Goal: Information Seeking & Learning: Learn about a topic

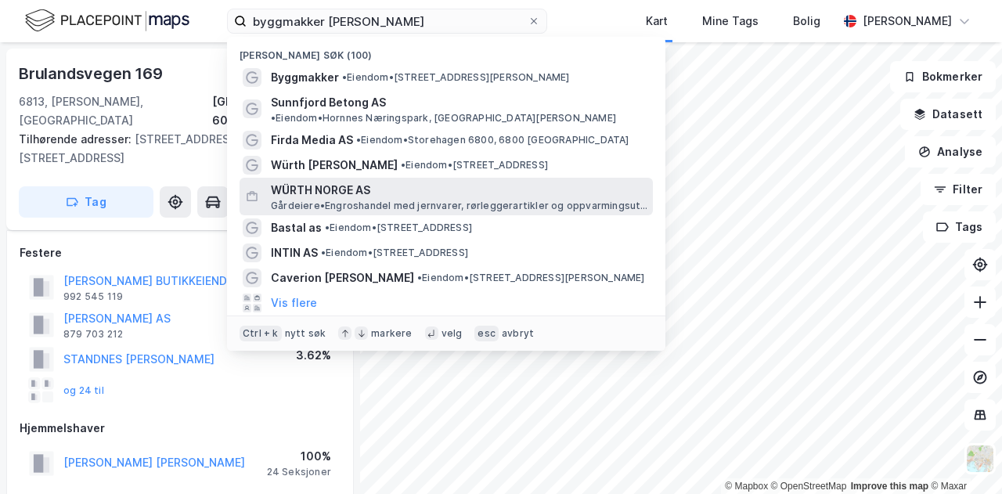
scroll to position [498, 0]
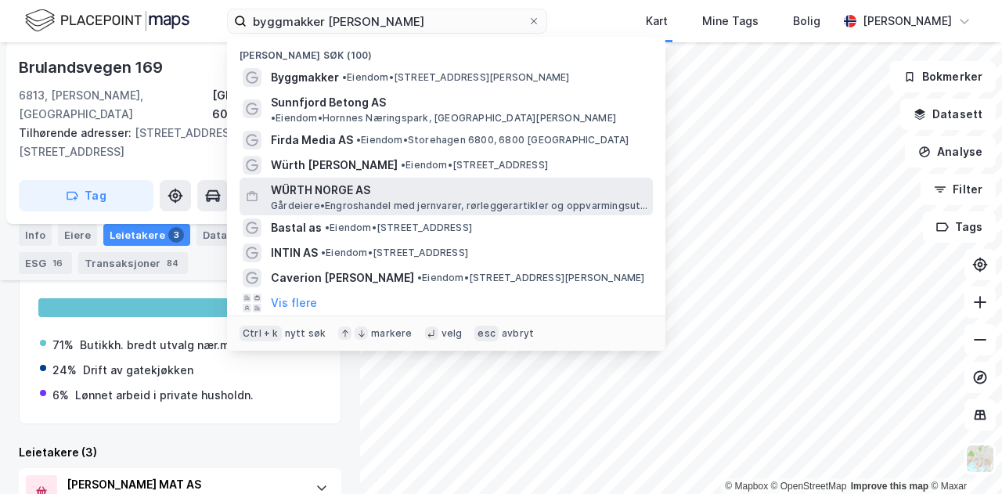
click at [344, 181] on span "WÜRTH NORGE AS" at bounding box center [459, 190] width 376 height 19
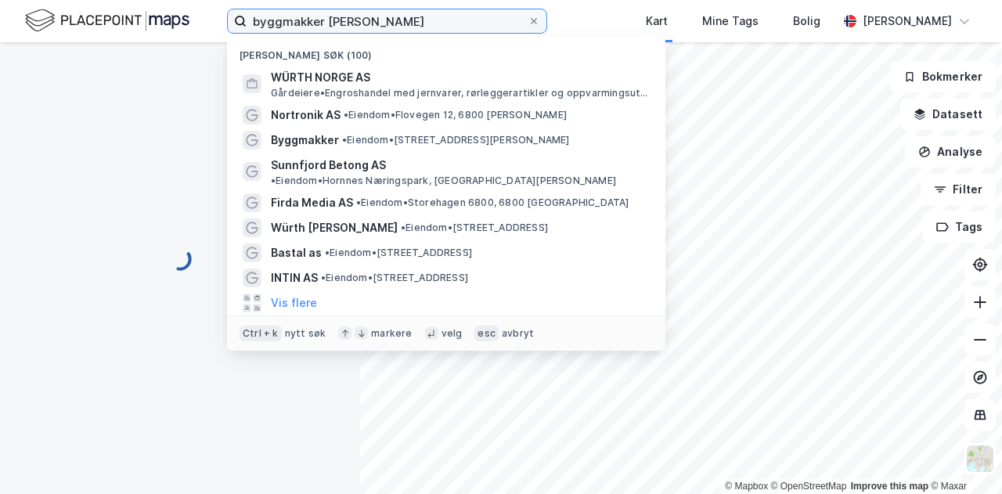
click at [387, 32] on label "byggmakker [PERSON_NAME]" at bounding box center [387, 21] width 320 height 25
click at [387, 32] on input "byggmakker [PERSON_NAME]" at bounding box center [387, 20] width 281 height 23
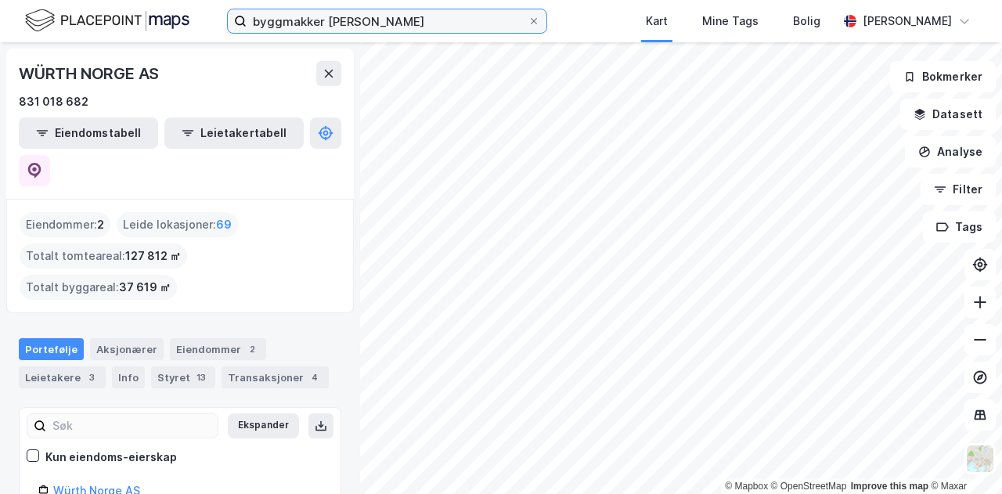
click at [373, 21] on input "byggmakker [PERSON_NAME]" at bounding box center [387, 20] width 281 height 23
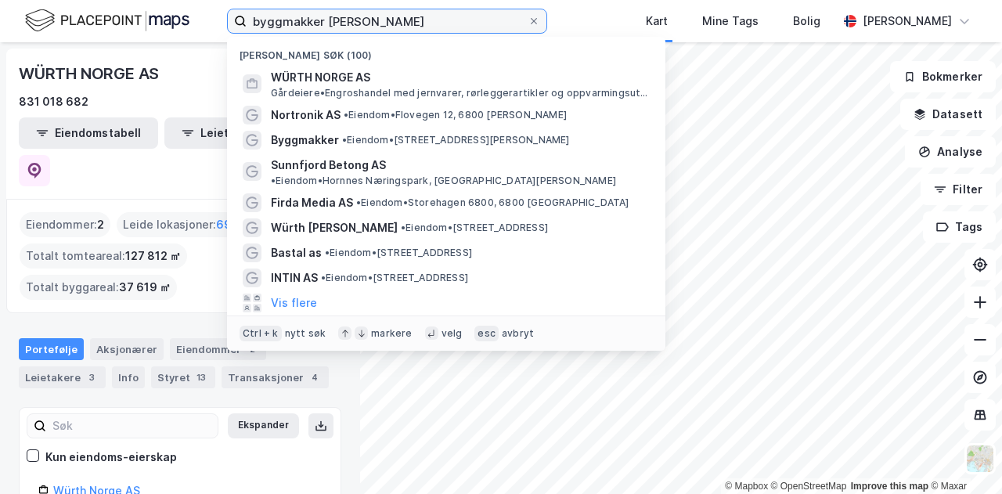
click at [373, 21] on input "byggmakker [PERSON_NAME]" at bounding box center [387, 20] width 281 height 23
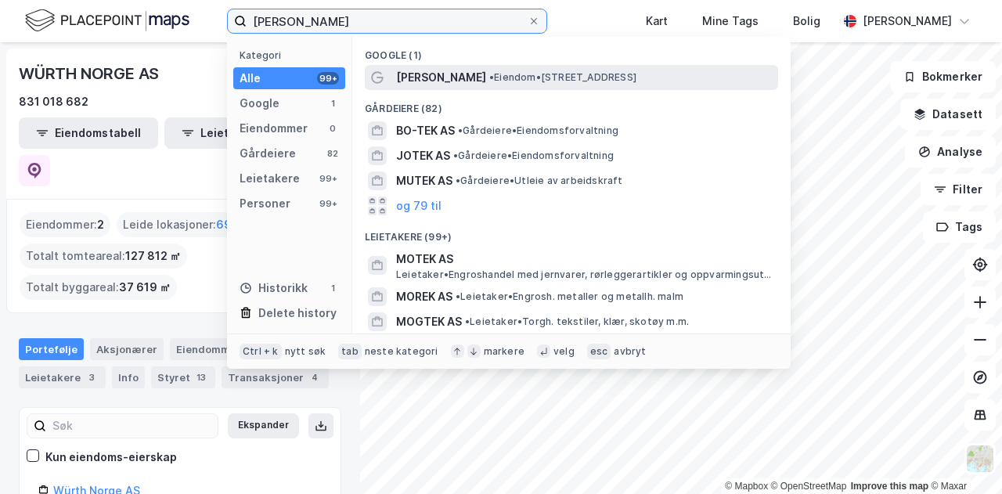
type input "[PERSON_NAME]"
click at [490, 74] on span "• Eiendom • [STREET_ADDRESS][PERSON_NAME]" at bounding box center [562, 77] width 147 height 13
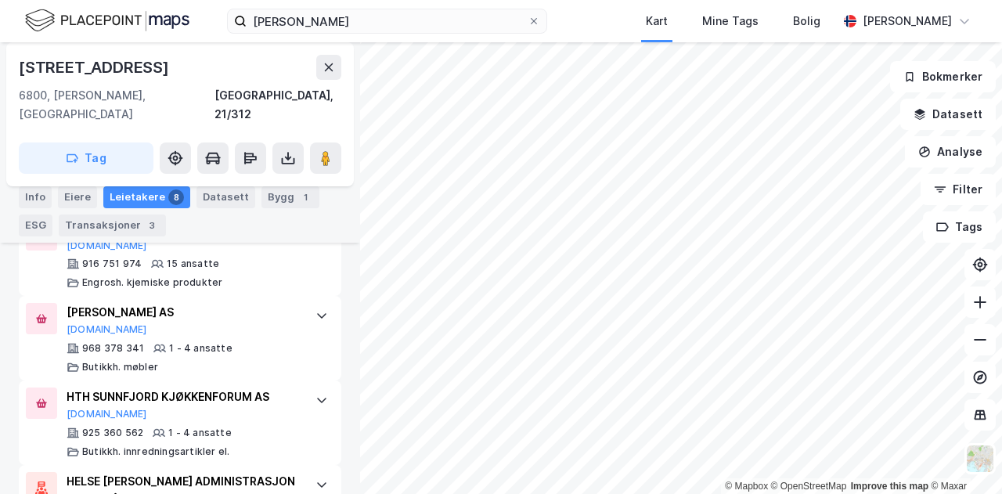
scroll to position [772, 0]
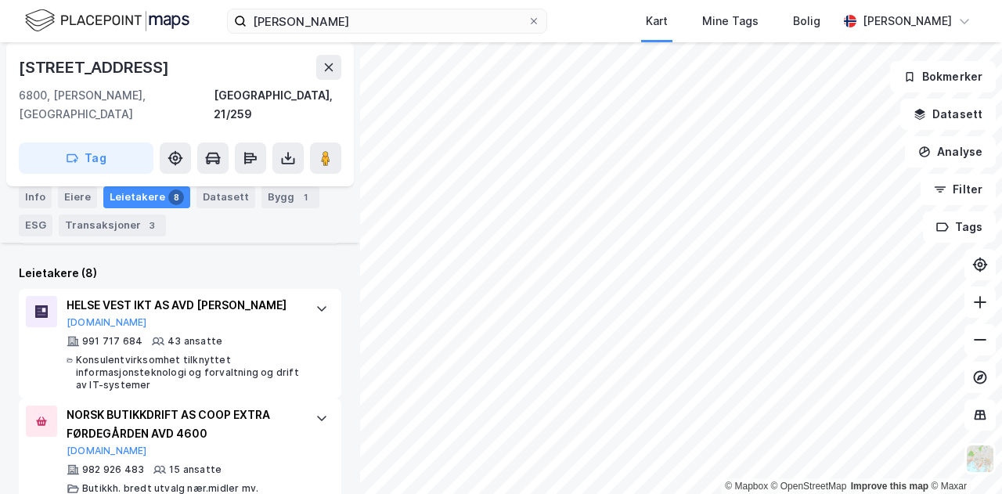
scroll to position [482, 0]
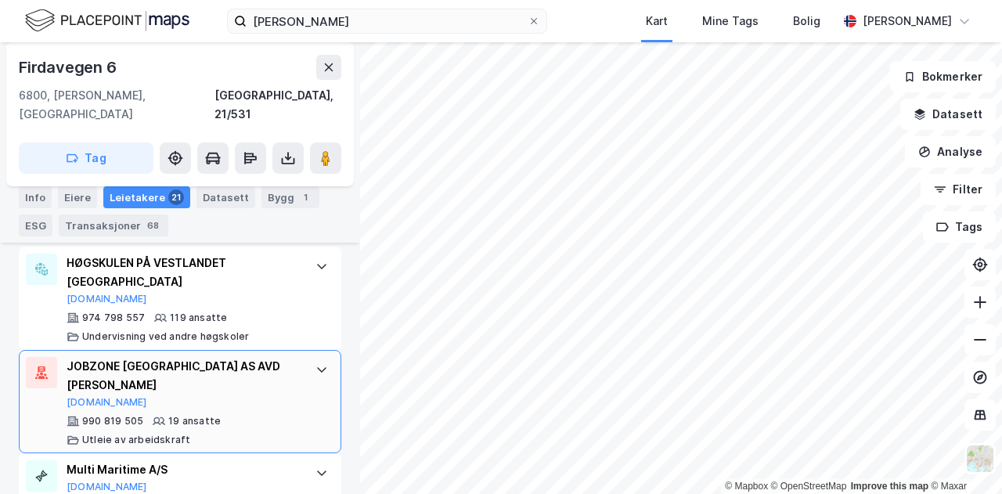
scroll to position [833, 0]
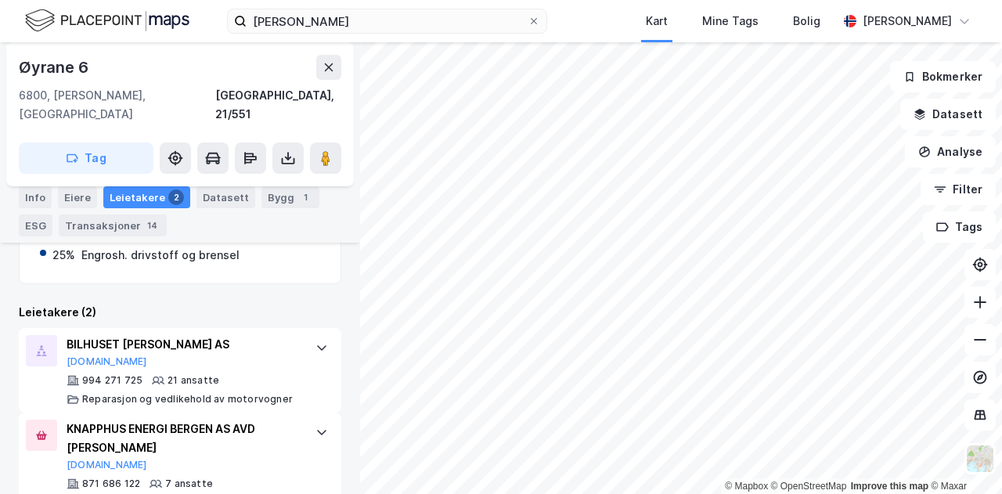
scroll to position [557, 0]
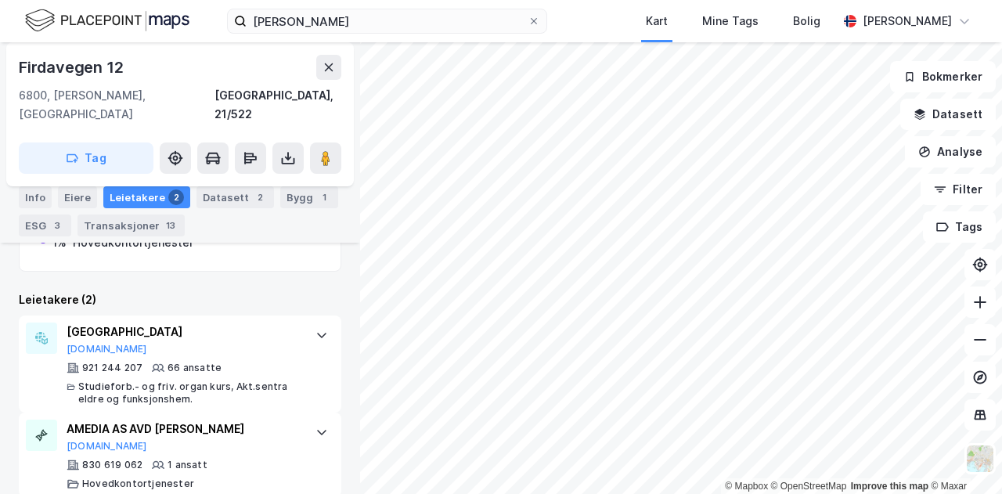
scroll to position [501, 0]
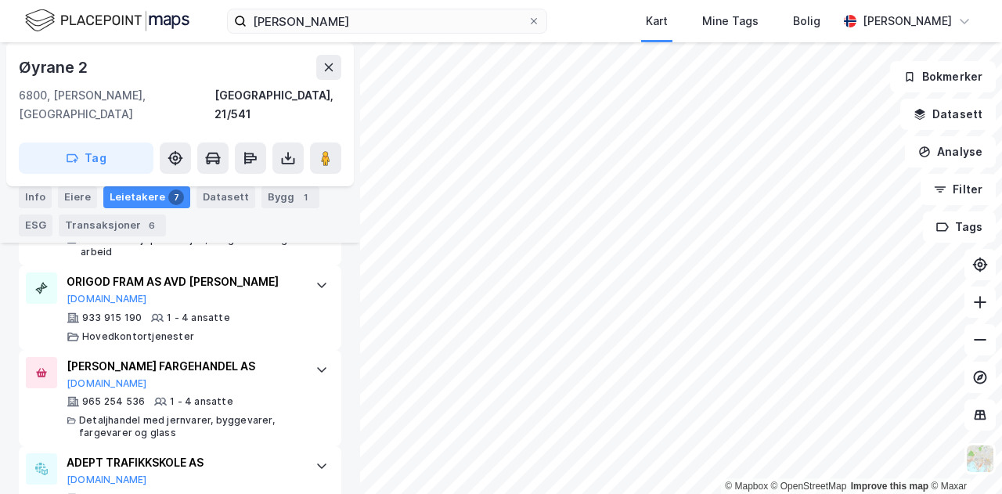
scroll to position [654, 0]
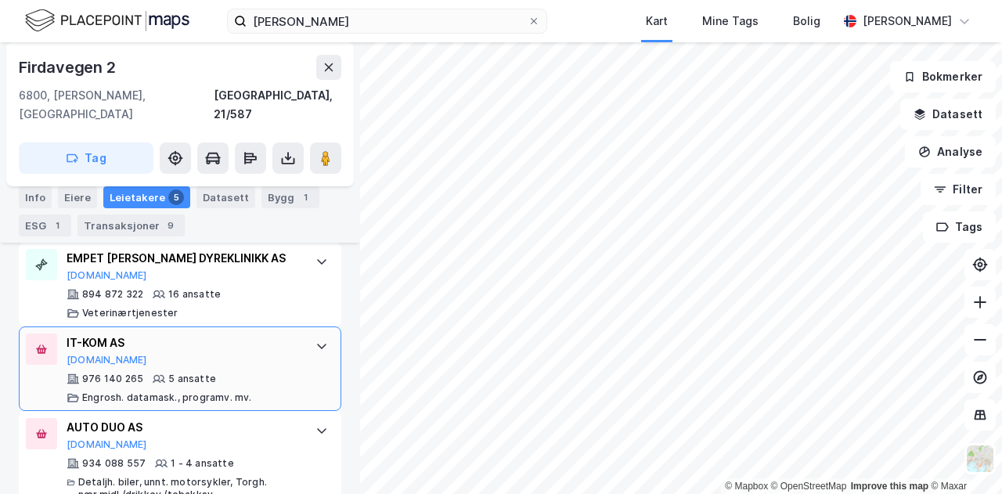
scroll to position [592, 0]
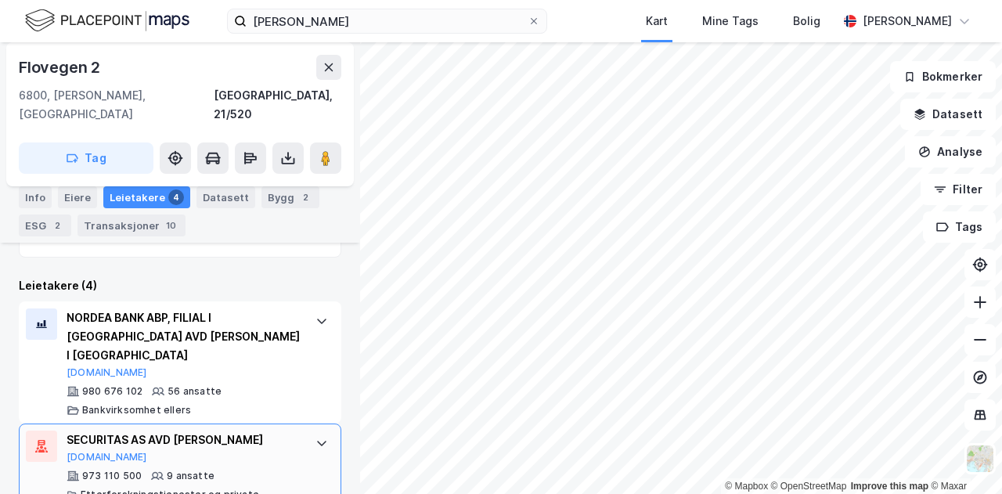
scroll to position [573, 0]
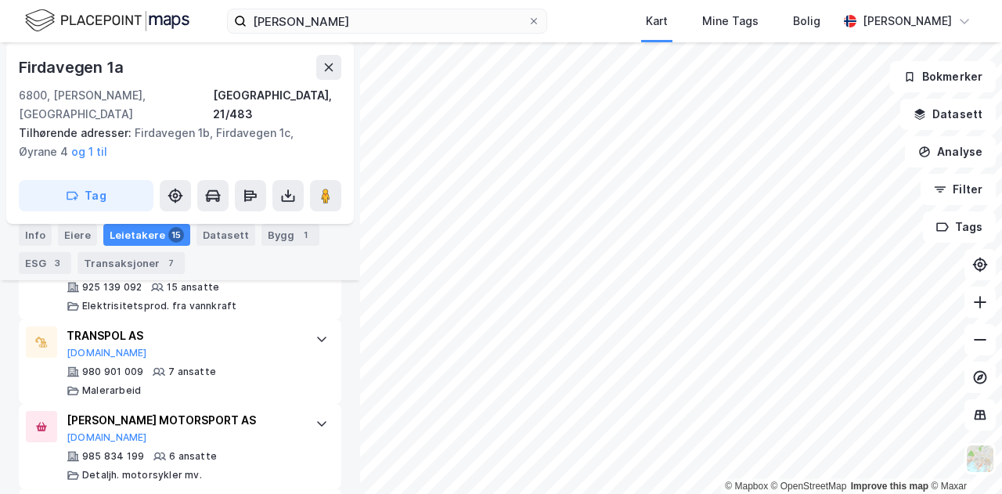
scroll to position [875, 0]
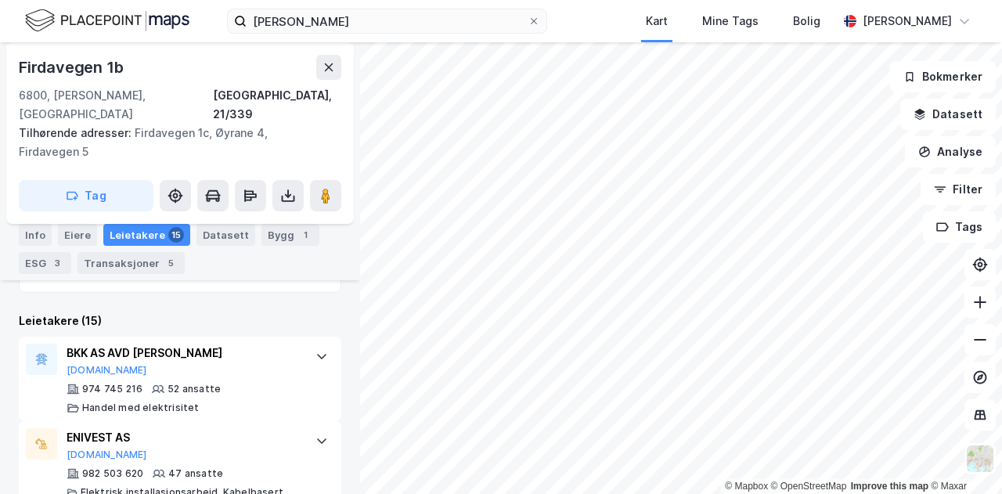
scroll to position [471, 0]
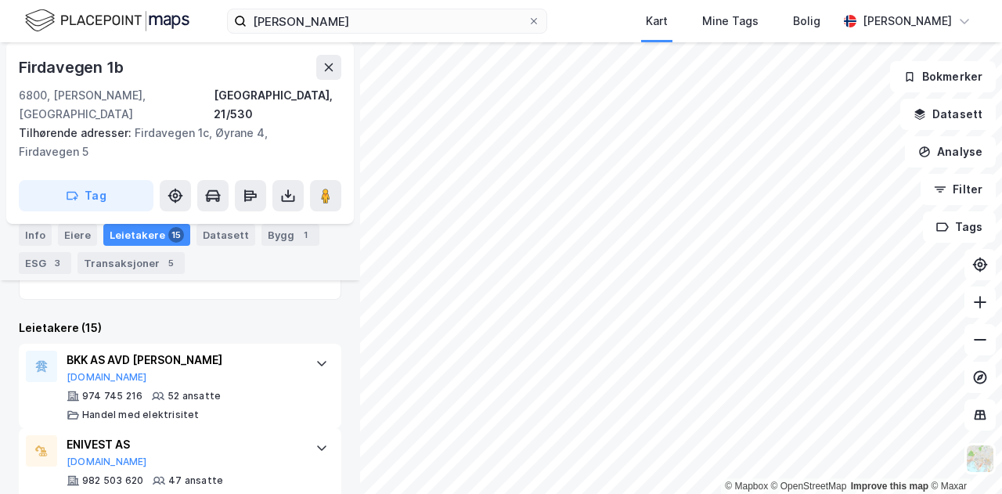
scroll to position [463, 0]
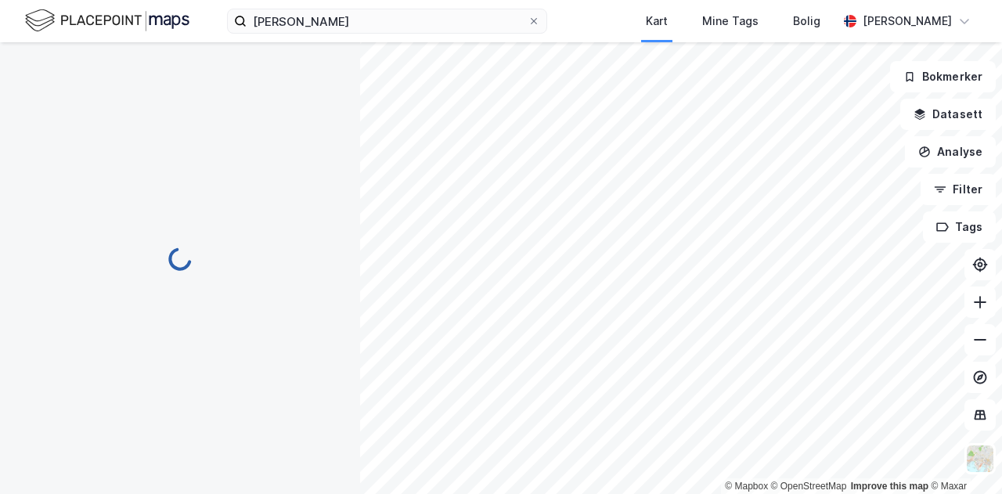
scroll to position [239, 0]
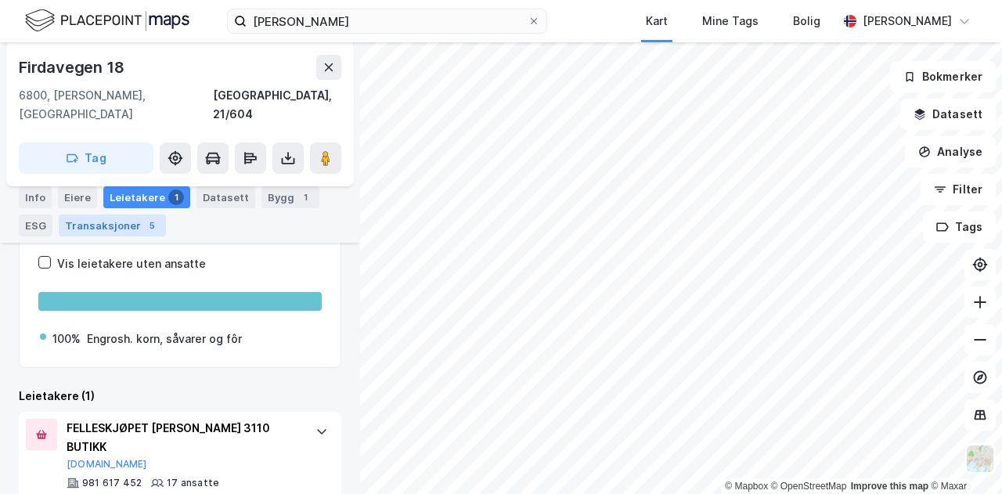
scroll to position [460, 0]
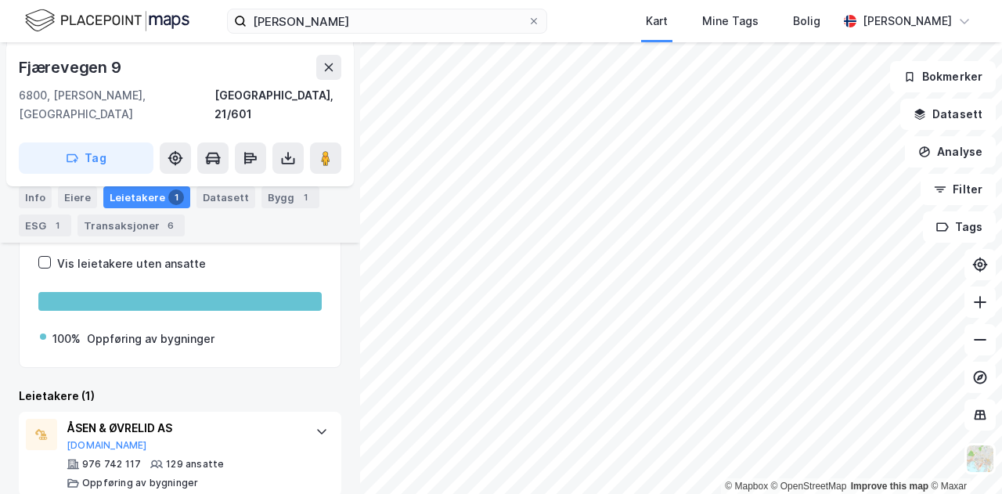
scroll to position [460, 0]
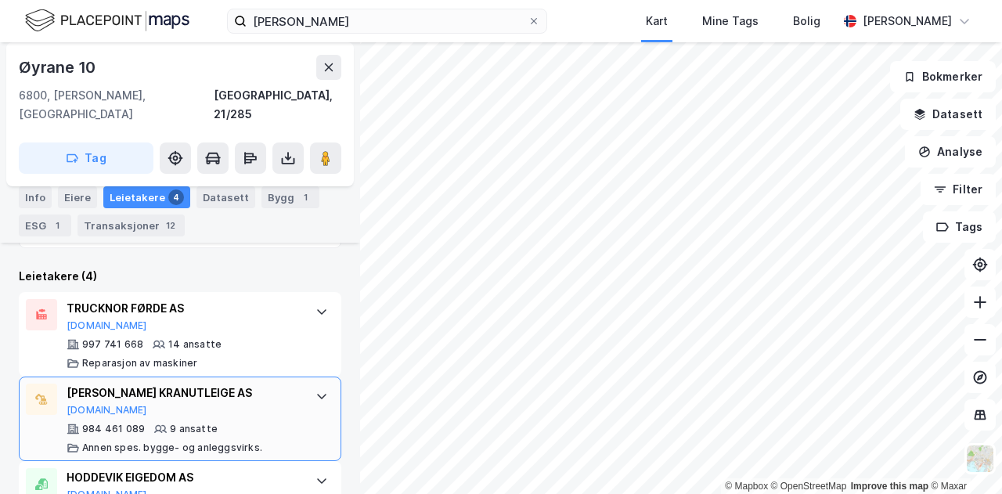
scroll to position [697, 0]
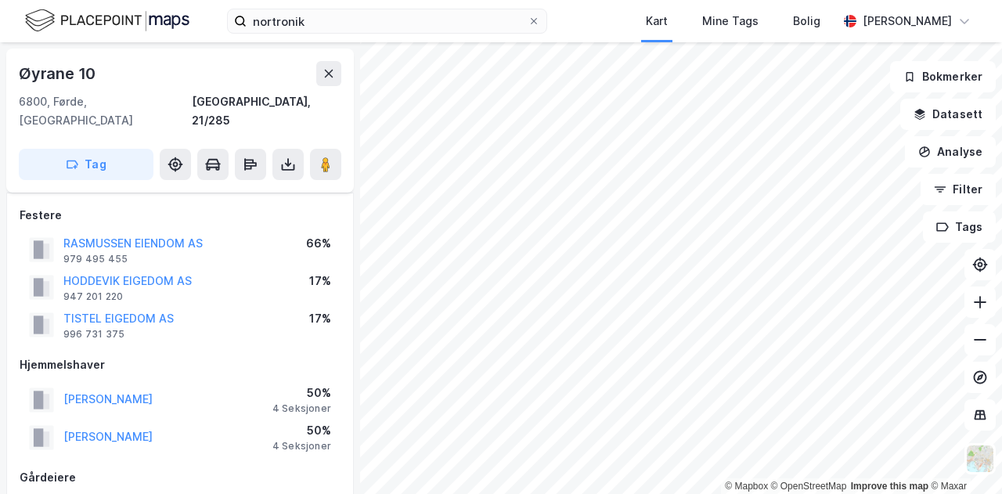
scroll to position [686, 0]
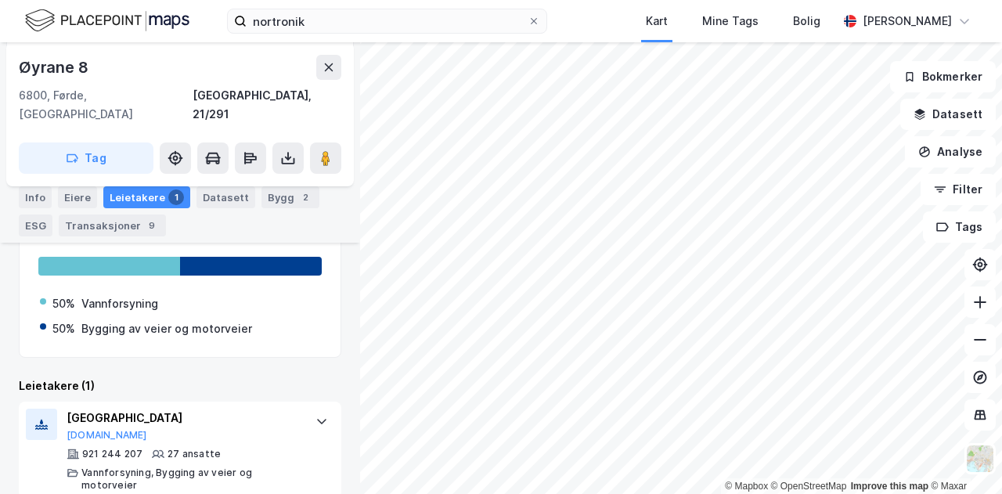
scroll to position [499, 0]
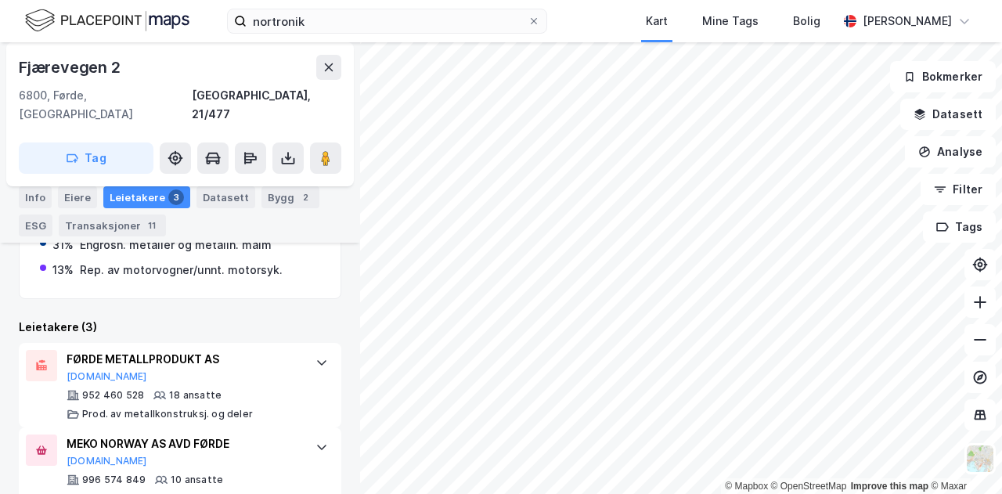
scroll to position [579, 0]
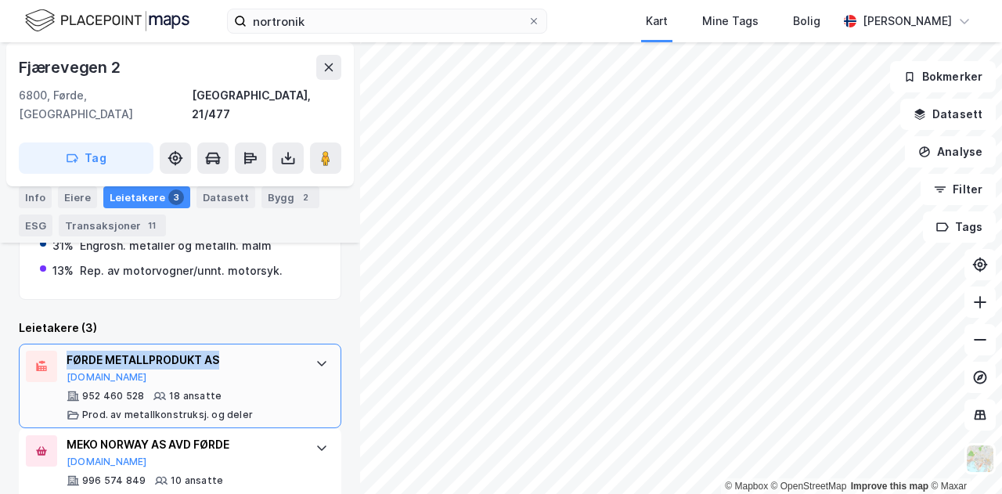
drag, startPoint x: 239, startPoint y: 336, endPoint x: 64, endPoint y: 333, distance: 175.3
click at [64, 344] on div "FØRDE METALLPRODUKT AS [DOMAIN_NAME] 952 460 528 18 ansatte Prod. av metallkons…" at bounding box center [180, 386] width 322 height 85
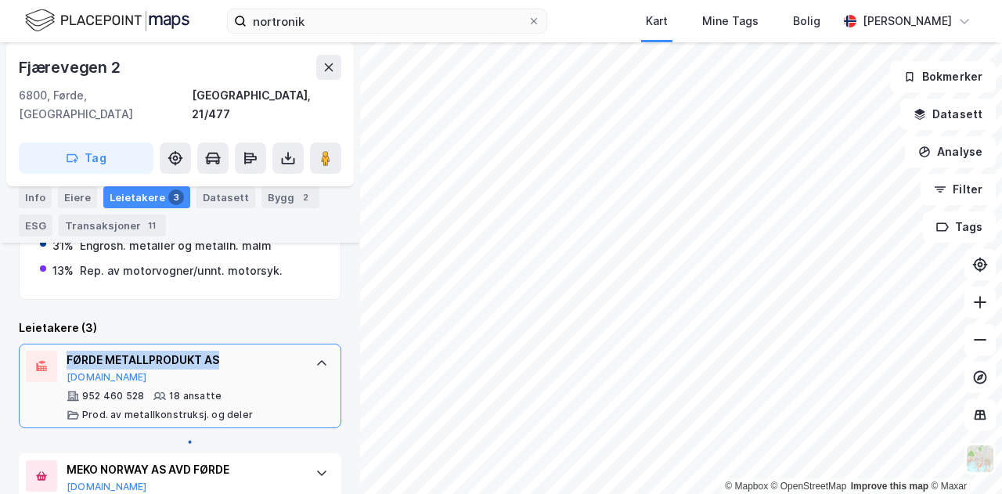
copy div "FØRDE METALLPRODUKT AS"
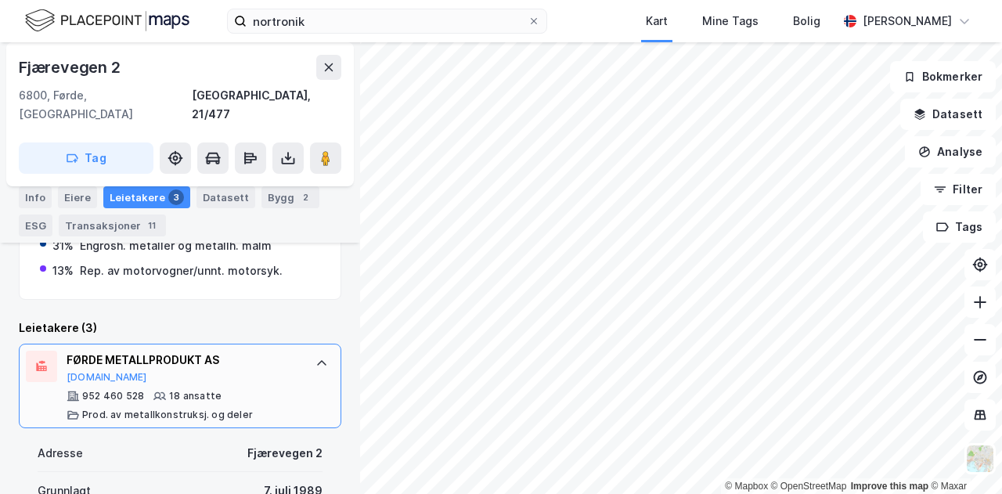
click at [315, 357] on icon at bounding box center [321, 363] width 13 height 13
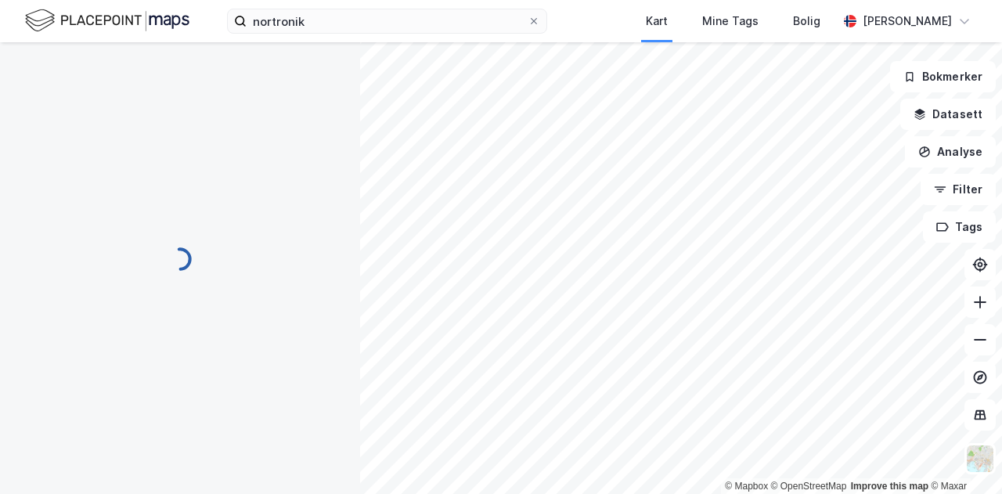
scroll to position [0, 0]
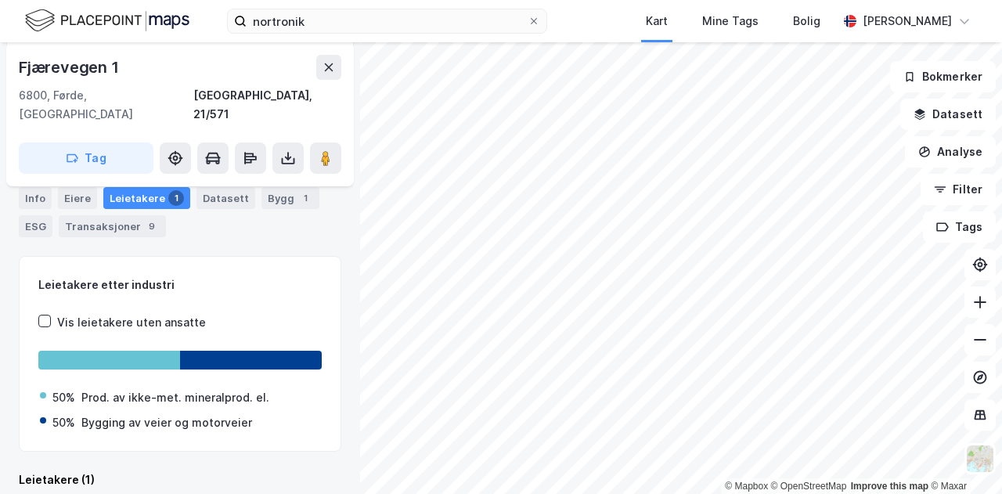
scroll to position [435, 0]
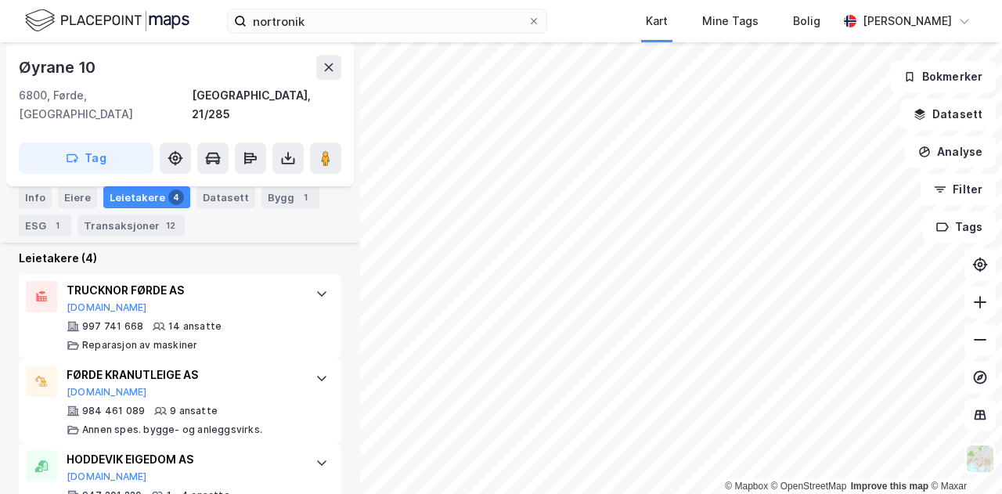
scroll to position [723, 0]
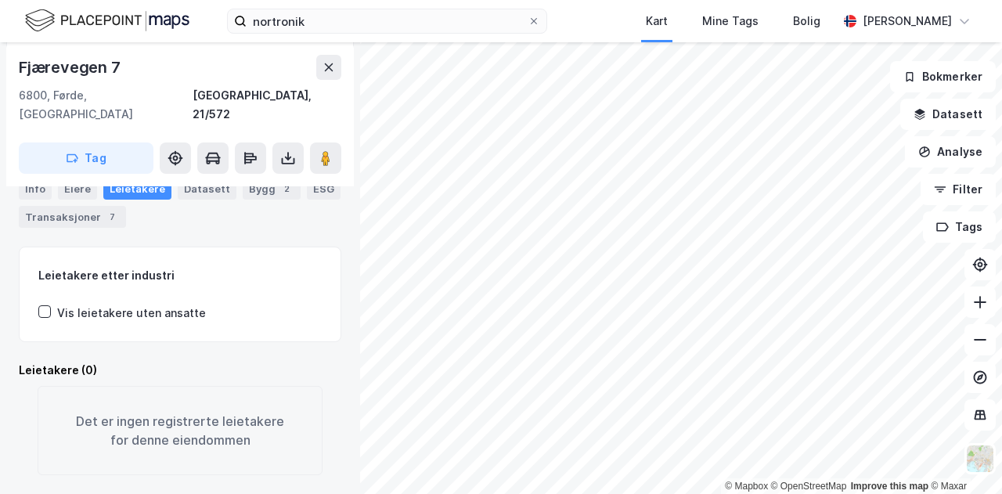
scroll to position [410, 0]
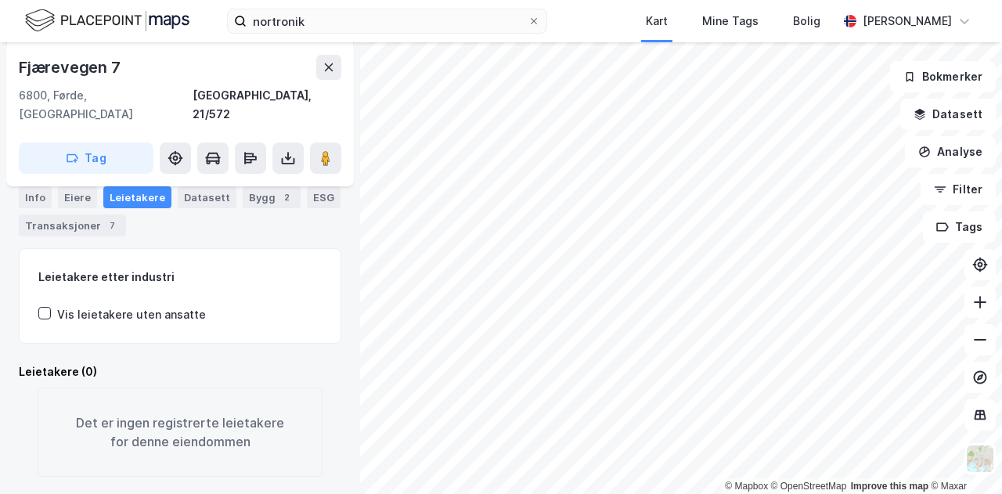
scroll to position [308, 0]
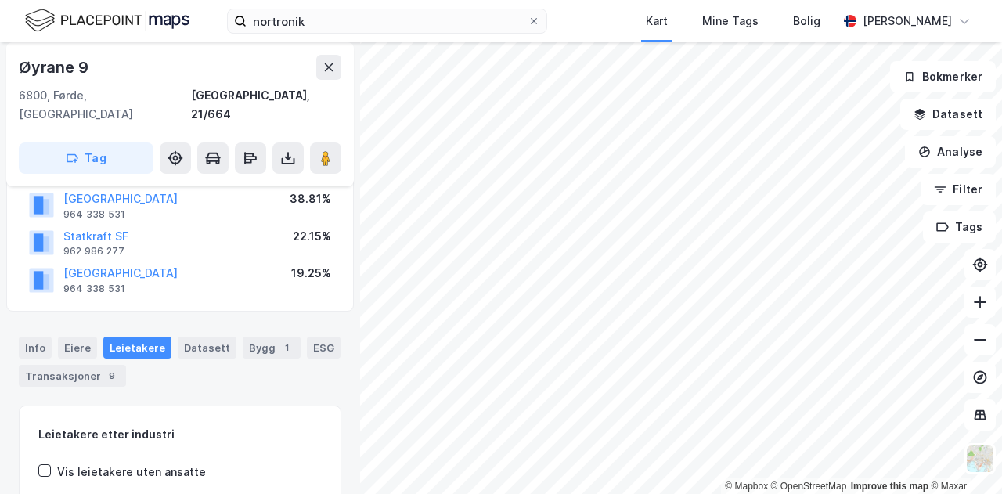
scroll to position [24, 0]
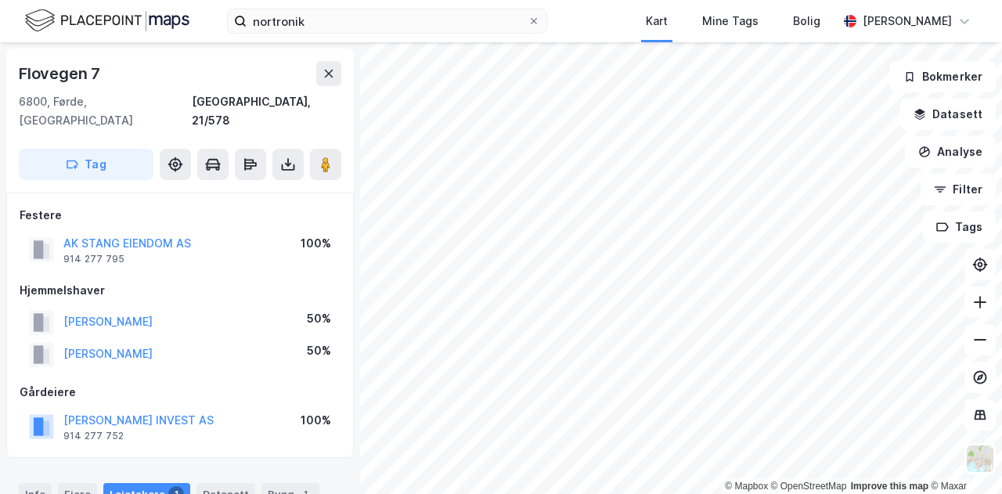
scroll to position [1, 0]
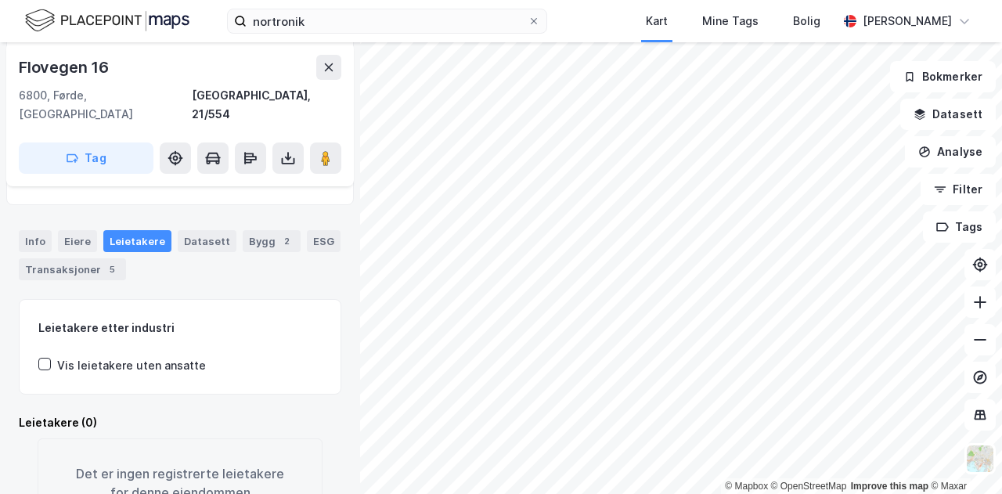
scroll to position [258, 0]
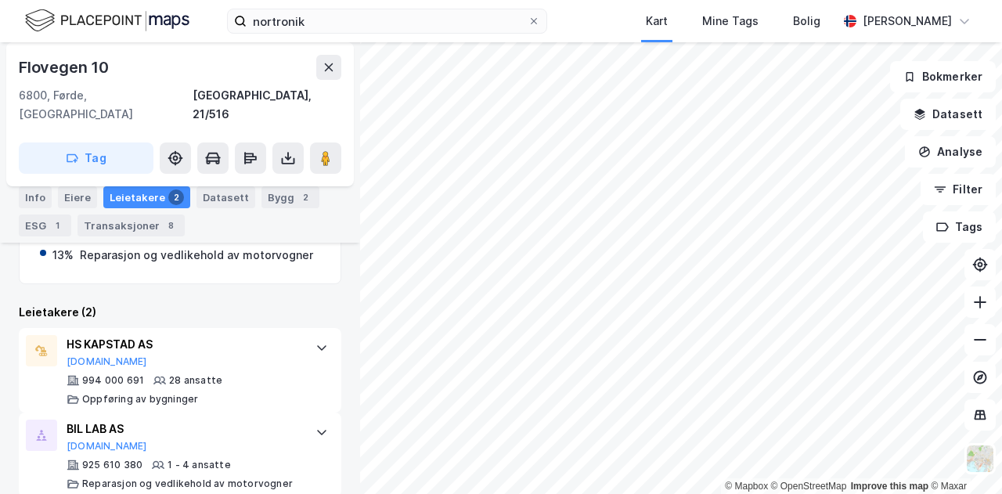
scroll to position [570, 0]
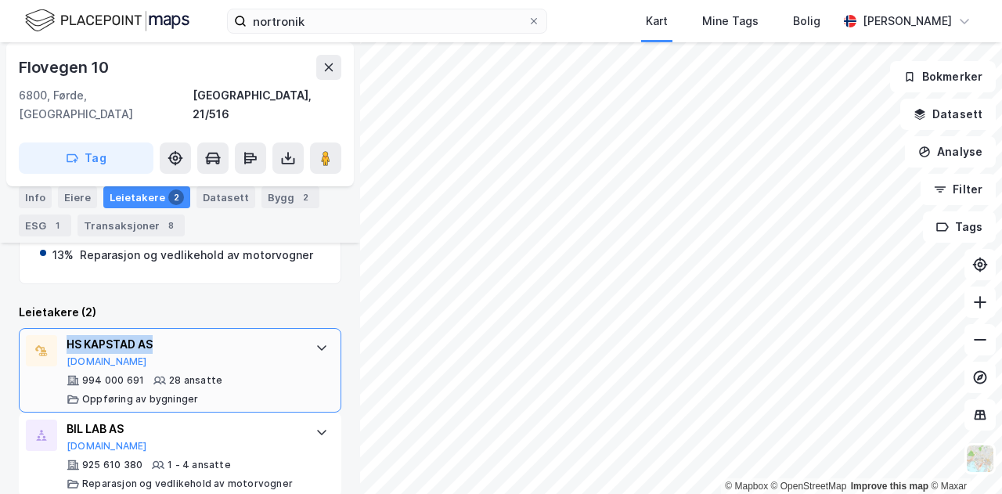
drag, startPoint x: 171, startPoint y: 319, endPoint x: 67, endPoint y: 319, distance: 103.3
click at [67, 335] on div "HS KAPSTAD AS" at bounding box center [183, 344] width 233 height 19
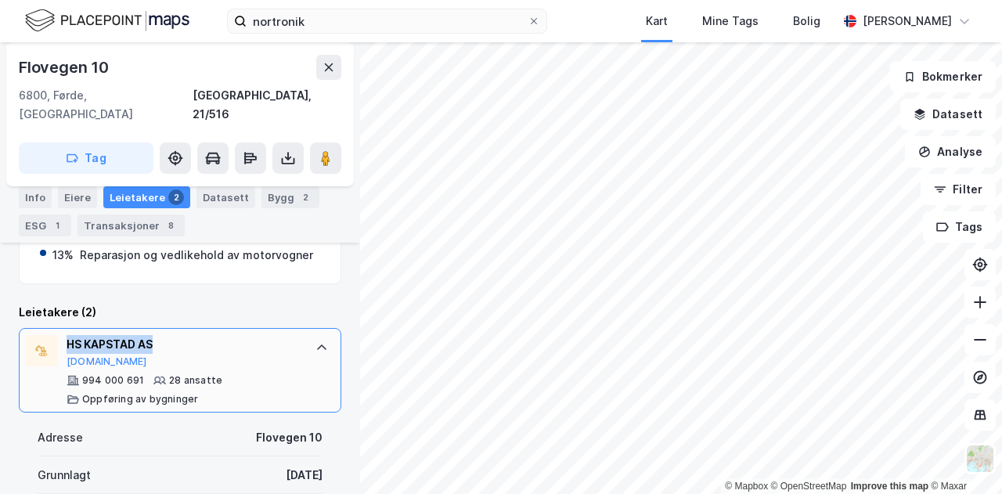
copy div "HS KAPSTAD AS"
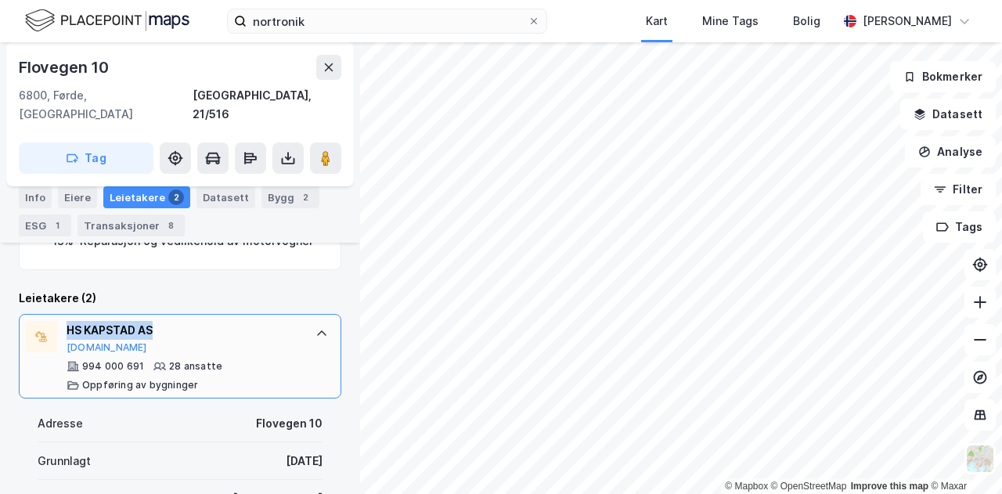
scroll to position [584, 0]
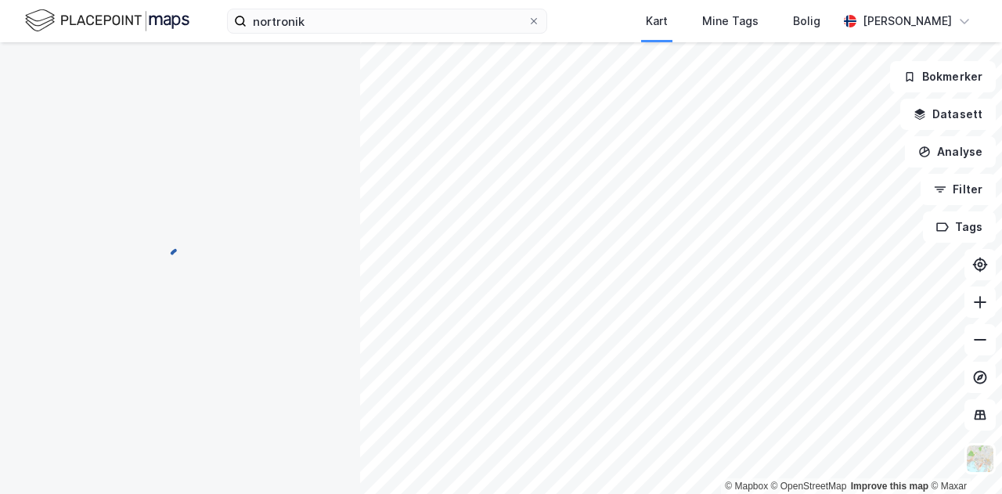
scroll to position [427, 0]
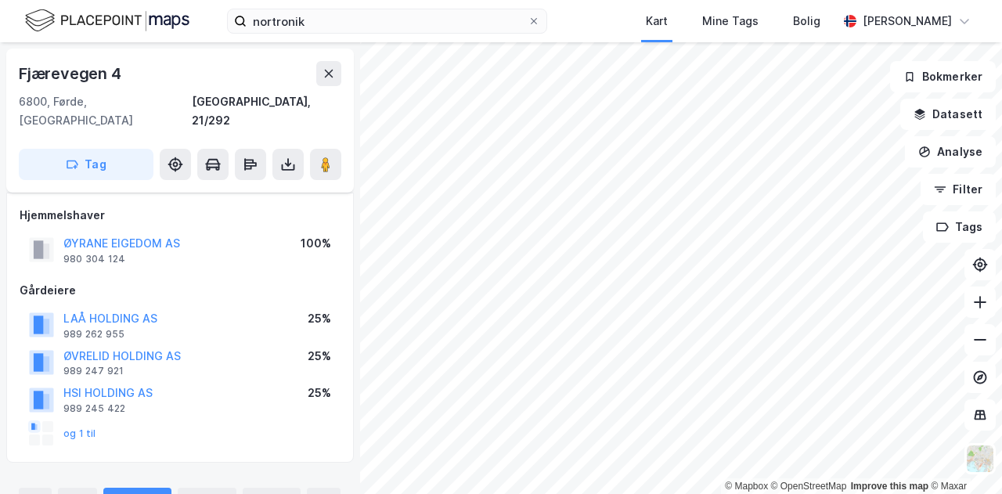
scroll to position [308, 0]
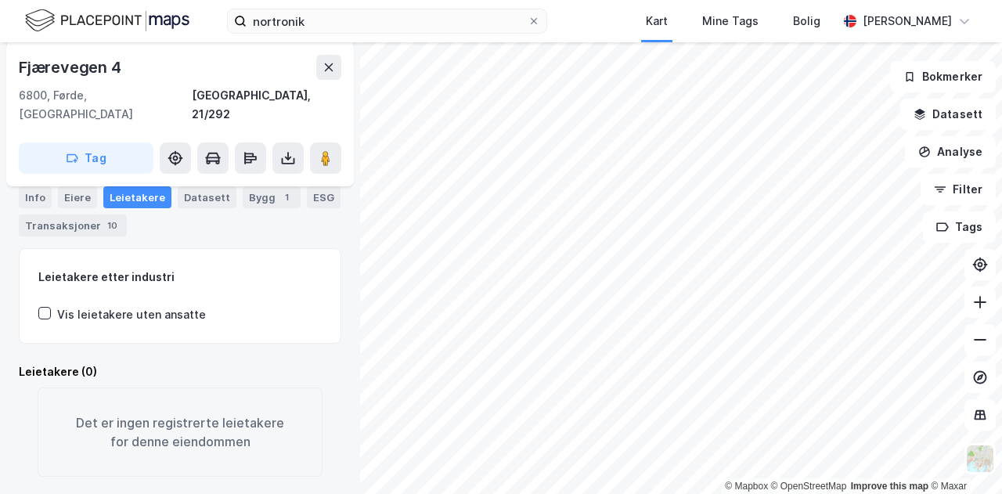
click at [689, 286] on div "© Mapbox © OpenStreetMap Improve this map © Maxar [STREET_ADDRESS], [GEOGRAPHIC…" at bounding box center [501, 268] width 1002 height 452
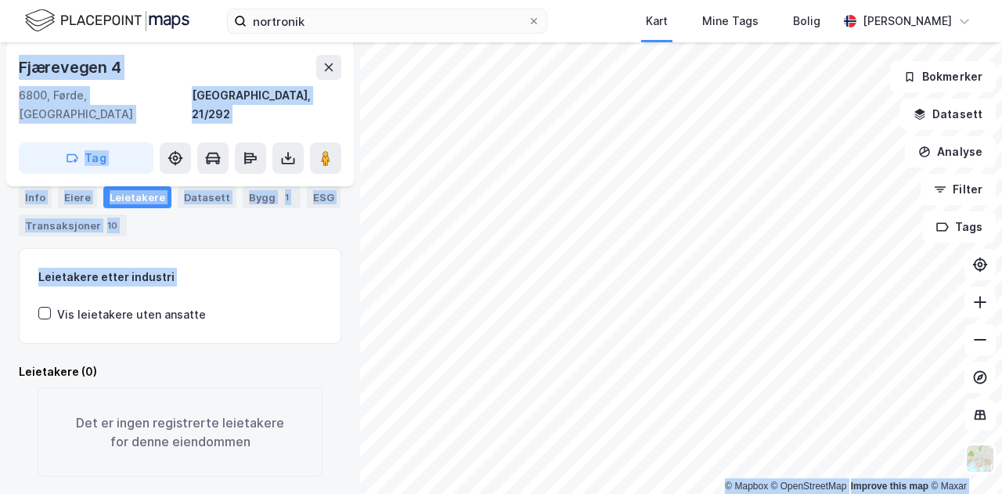
scroll to position [0, 0]
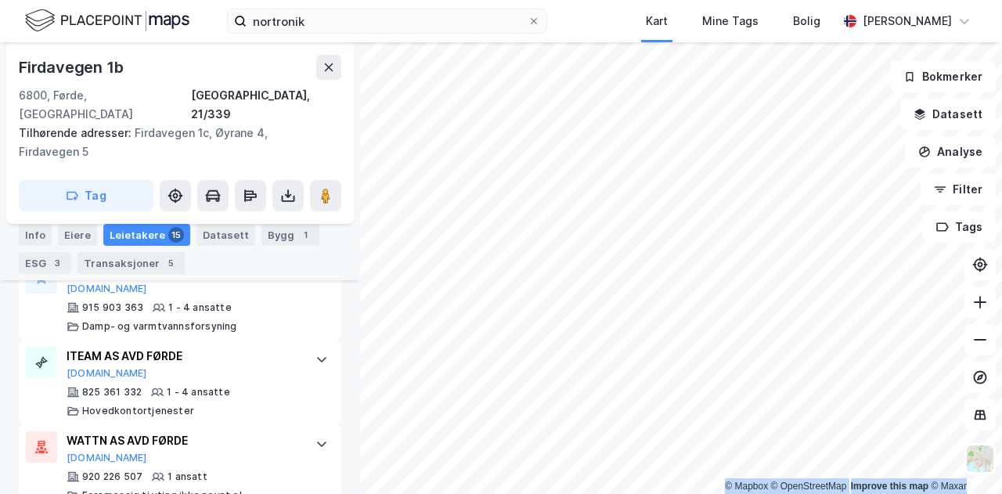
scroll to position [1663, 0]
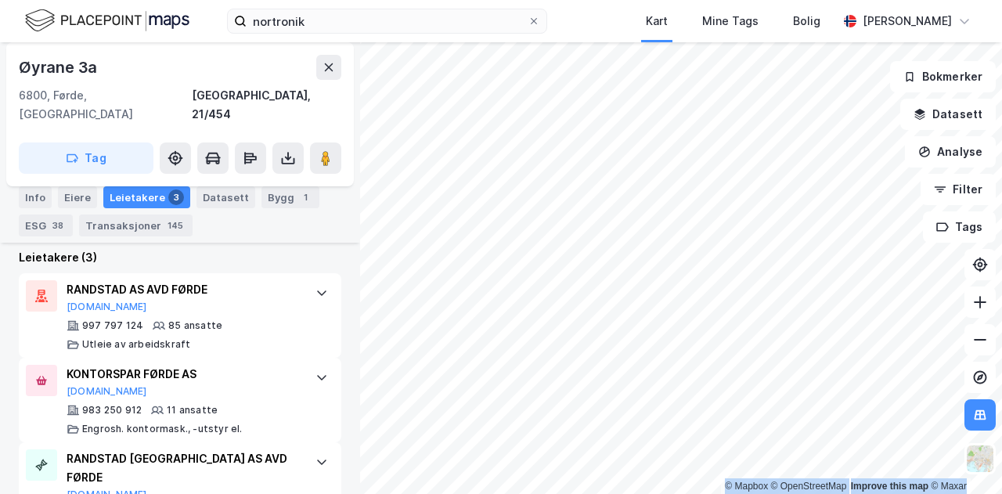
scroll to position [559, 0]
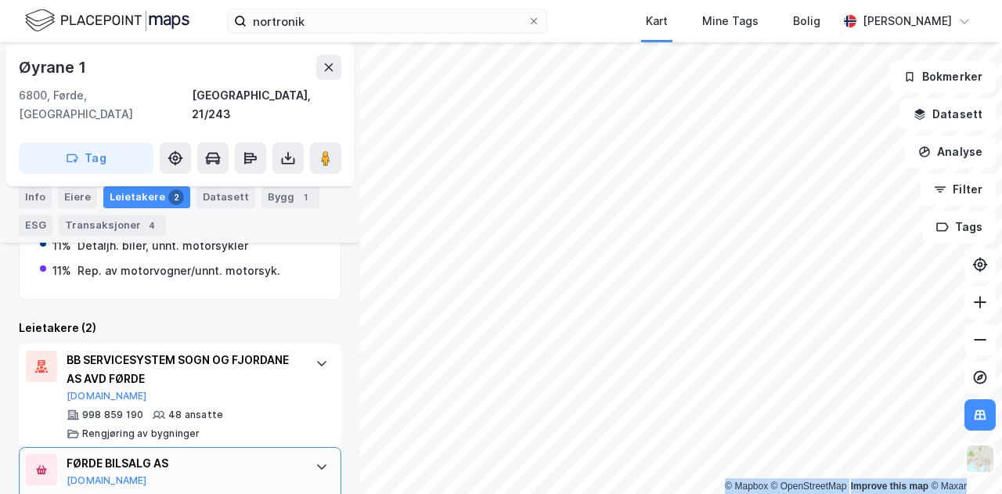
scroll to position [418, 0]
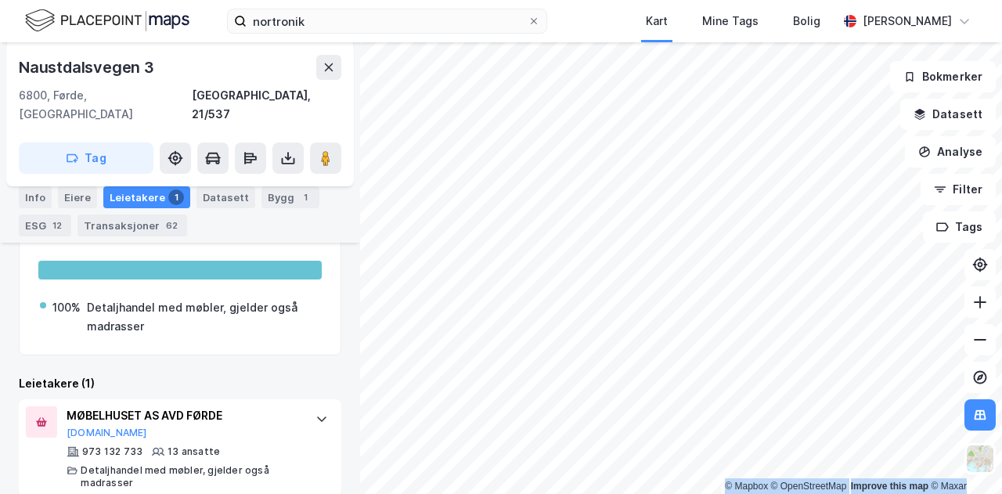
scroll to position [428, 0]
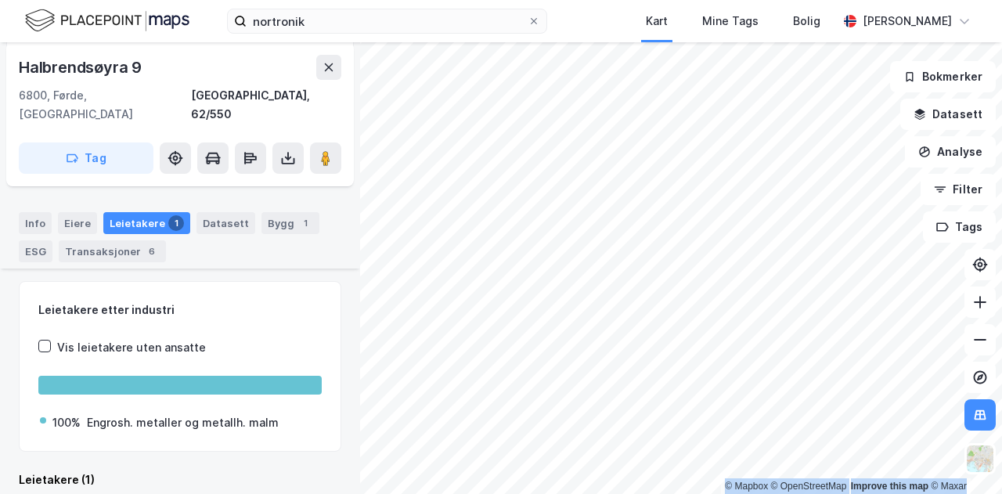
scroll to position [328, 0]
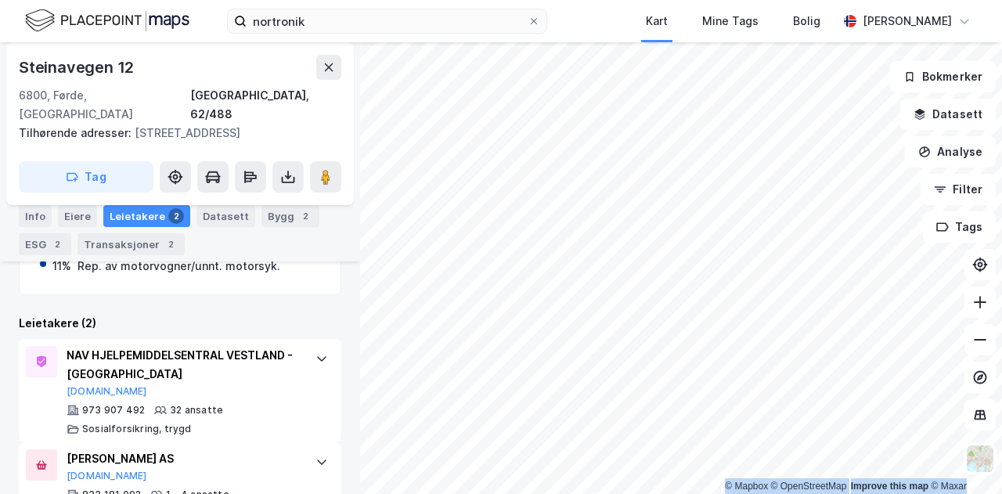
scroll to position [399, 0]
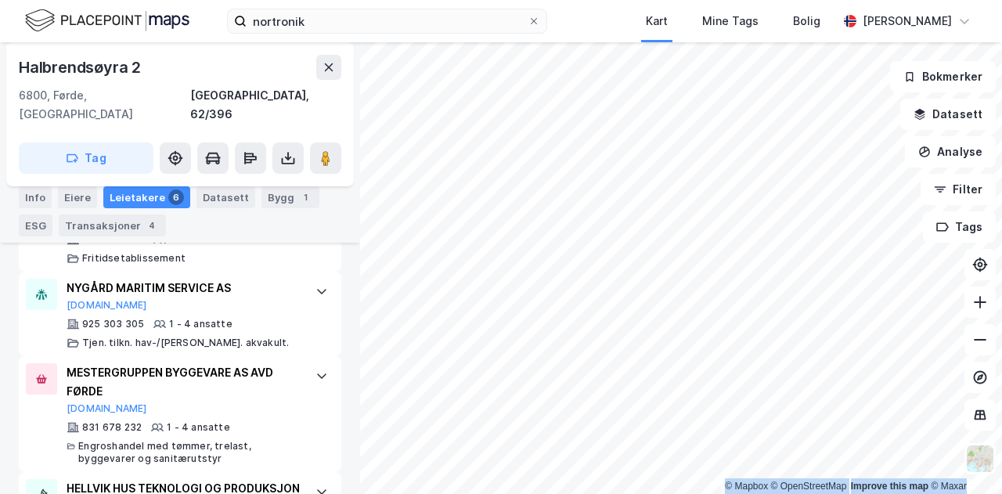
scroll to position [731, 0]
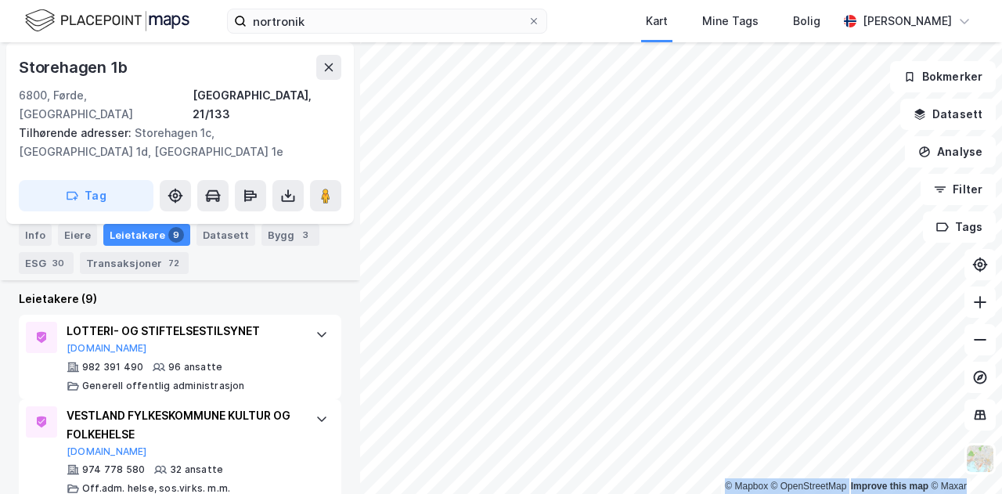
scroll to position [558, 0]
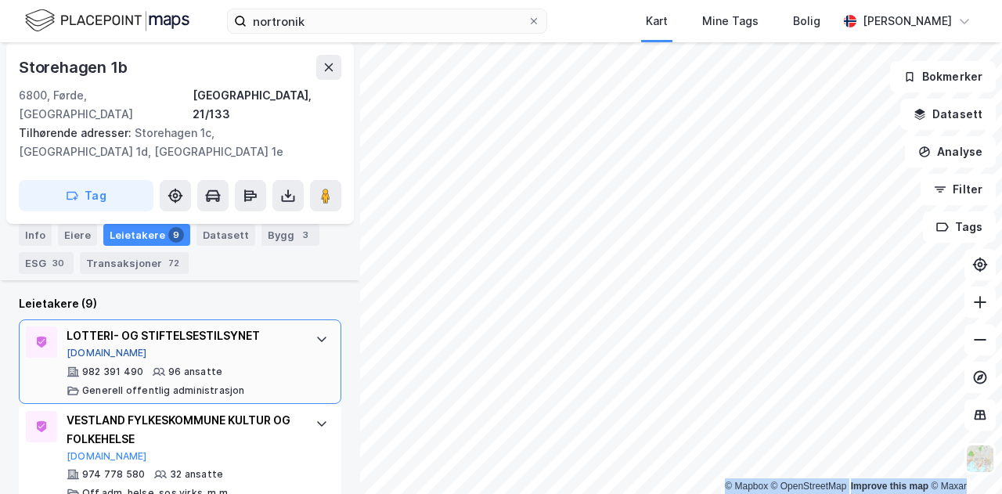
click at [99, 347] on button "[DOMAIN_NAME]" at bounding box center [107, 353] width 81 height 13
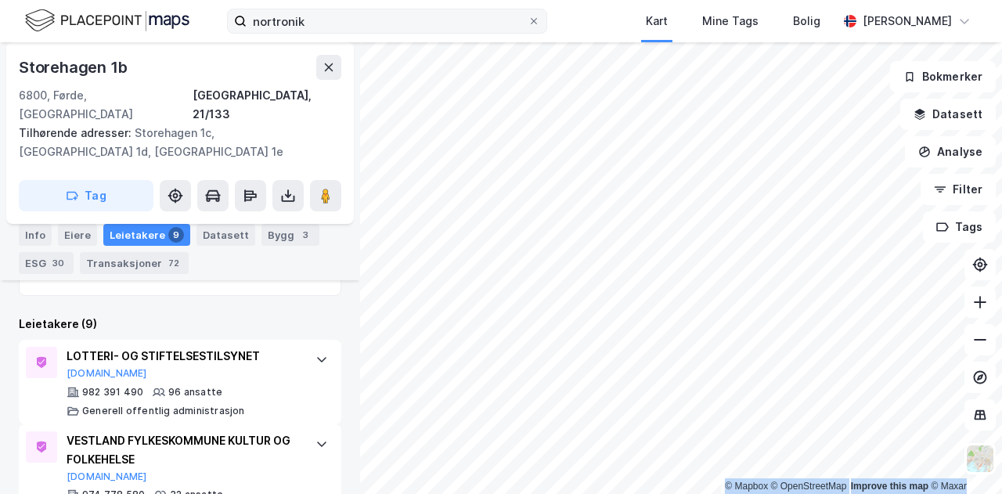
scroll to position [0, 0]
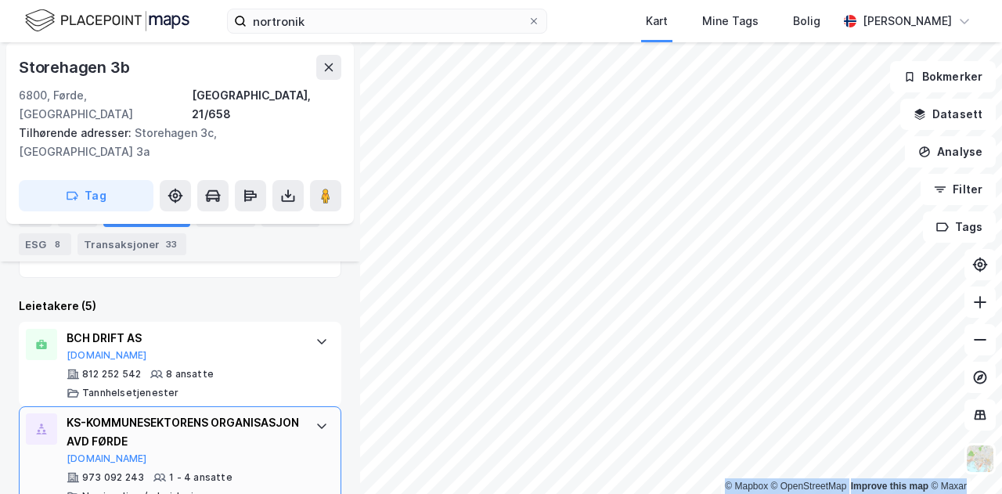
scroll to position [722, 0]
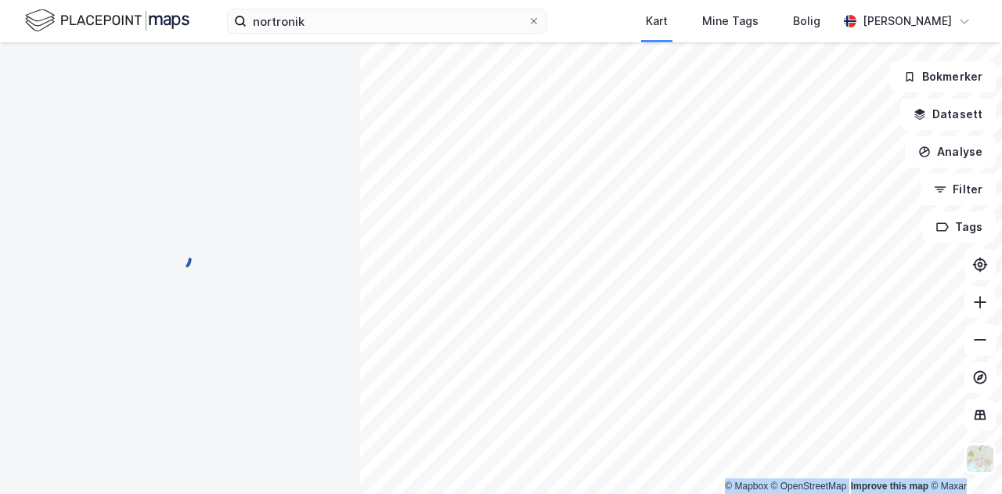
scroll to position [233, 0]
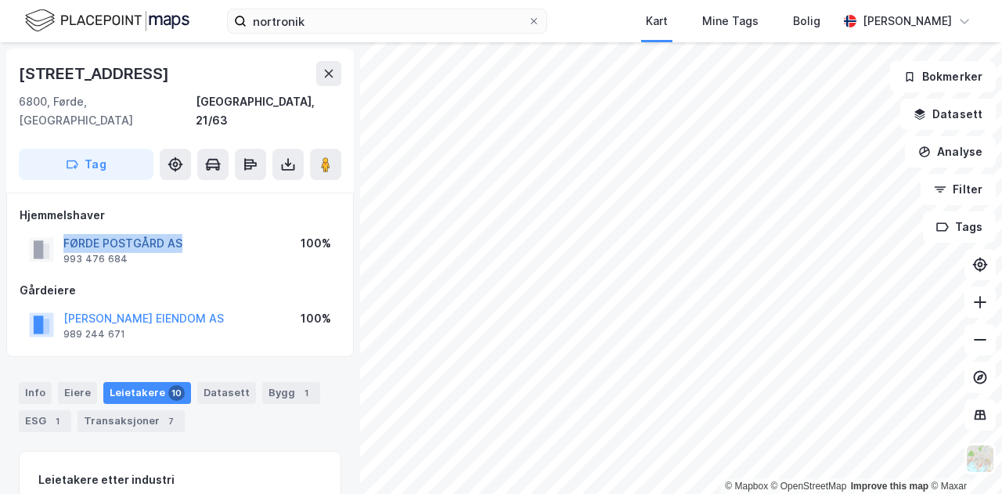
drag, startPoint x: 189, startPoint y: 221, endPoint x: 65, endPoint y: 218, distance: 124.5
click at [65, 231] on div "FØRDE POSTGÅRD AS 993 476 684 100%" at bounding box center [180, 250] width 321 height 38
copy button "FØRDE POSTGÅRD AS"
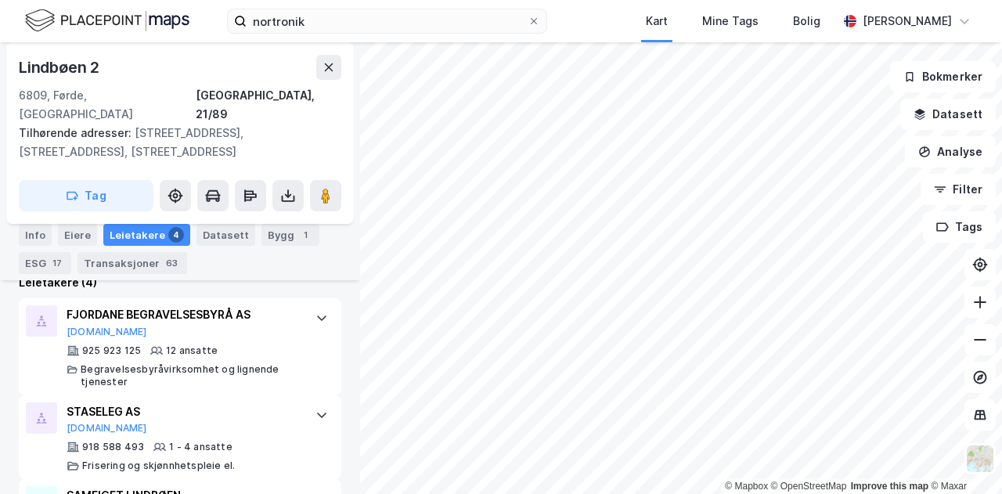
scroll to position [595, 0]
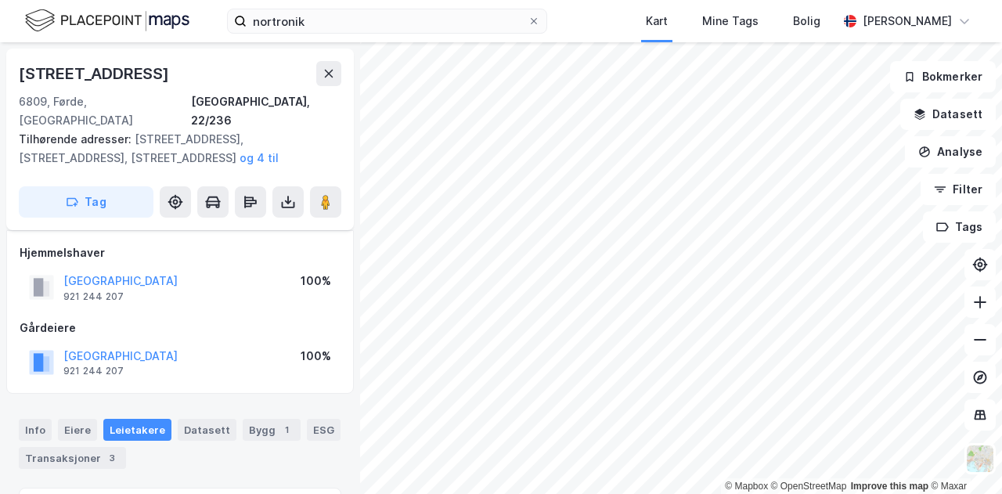
scroll to position [239, 0]
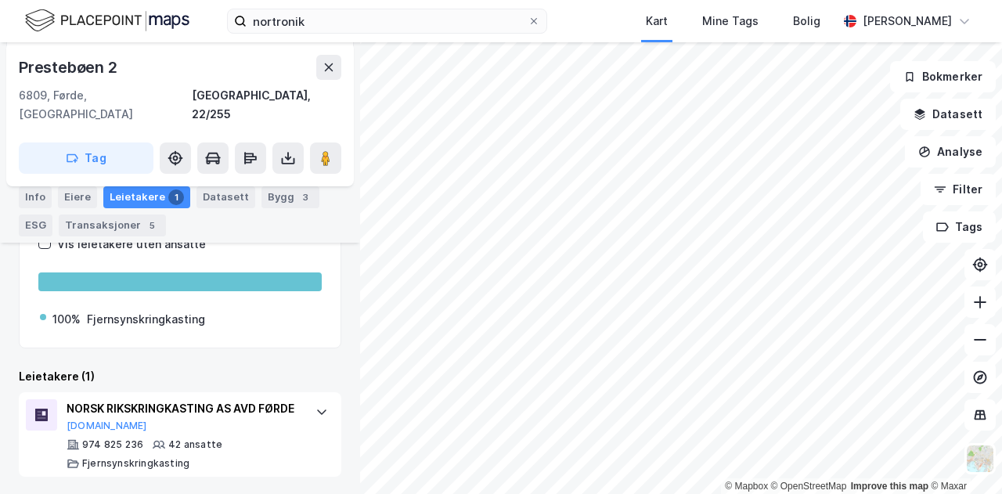
scroll to position [272, 0]
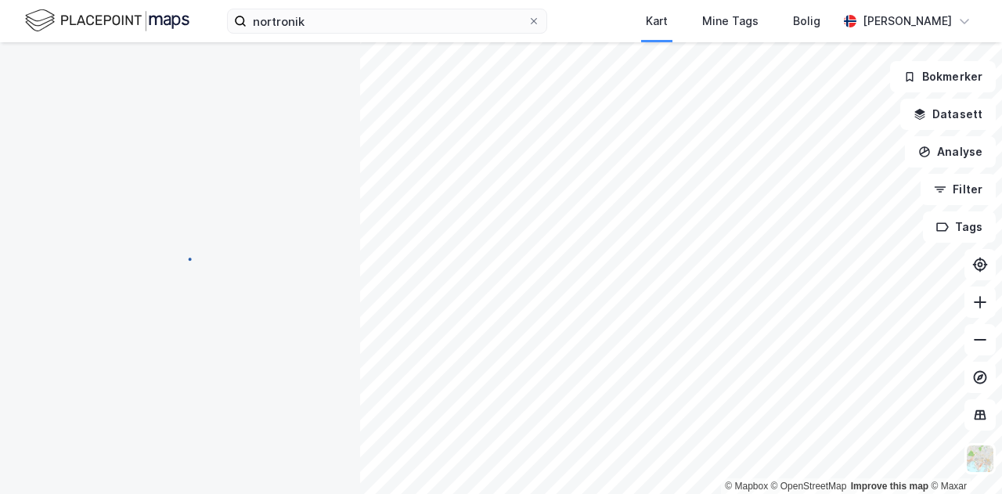
scroll to position [239, 0]
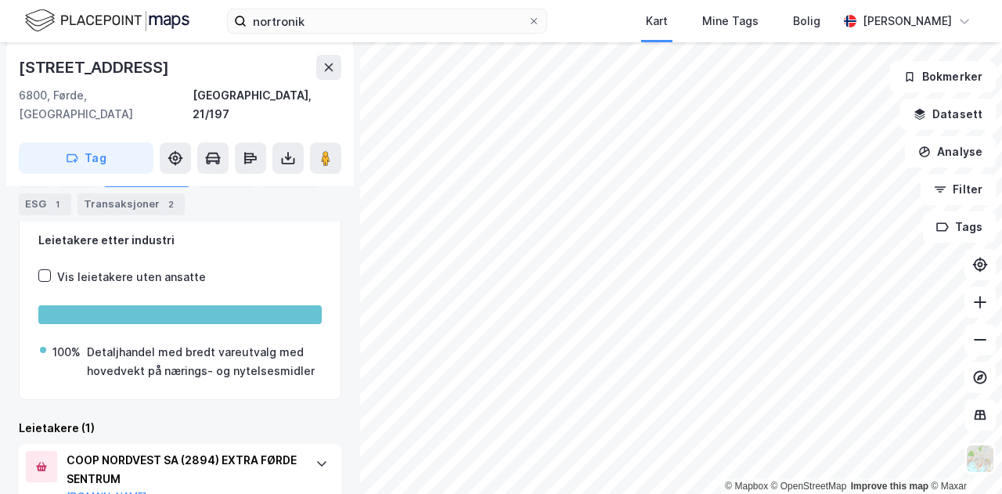
scroll to position [188, 0]
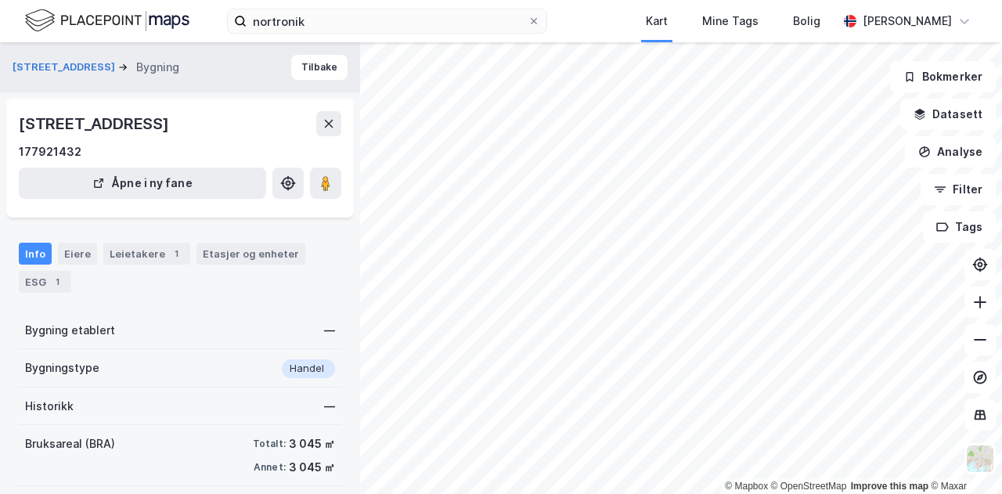
scroll to position [163, 0]
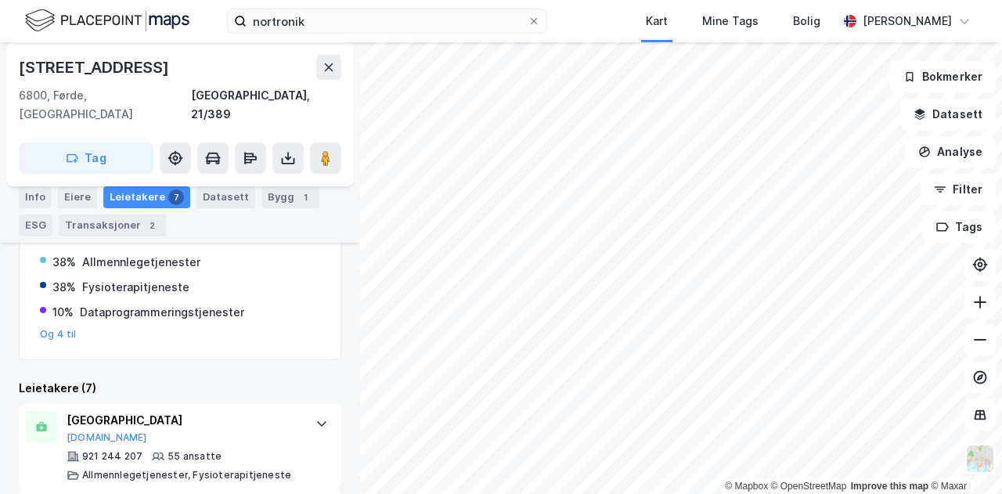
scroll to position [327, 0]
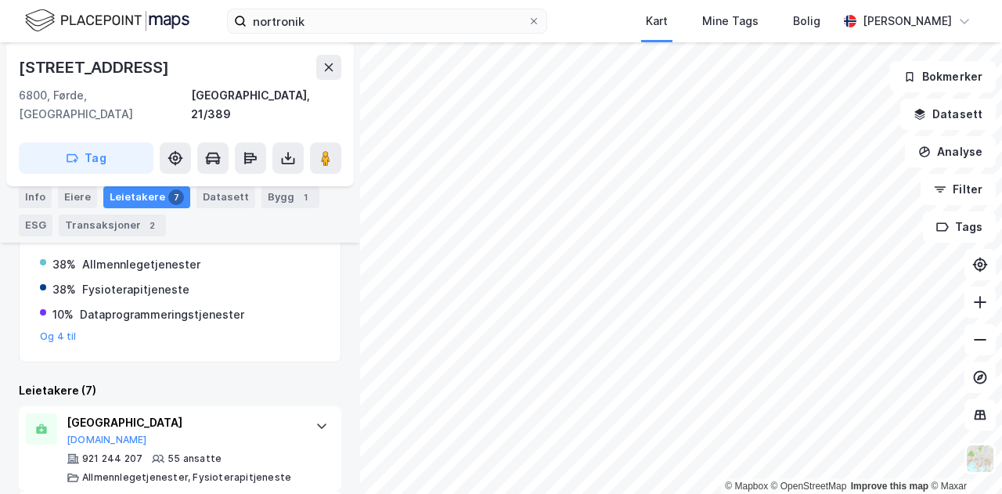
scroll to position [202, 0]
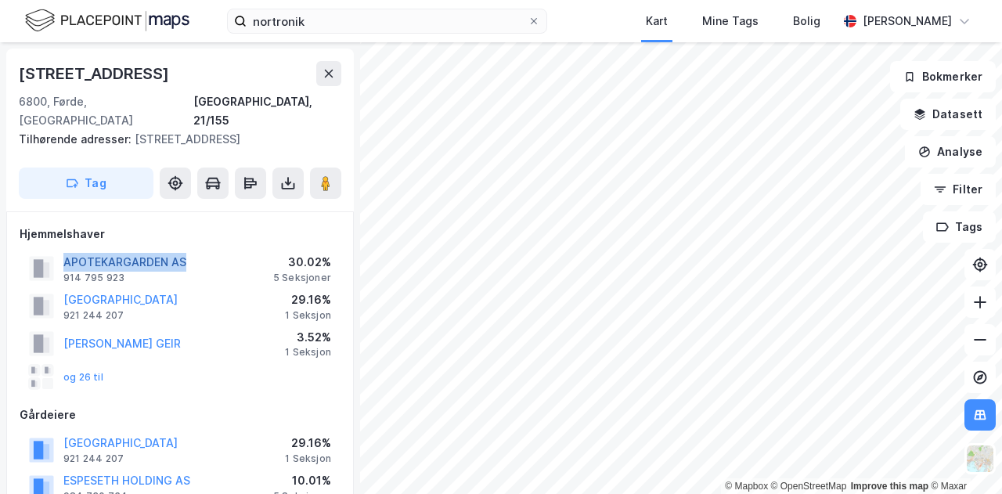
drag, startPoint x: 187, startPoint y: 241, endPoint x: 67, endPoint y: 245, distance: 120.6
click at [67, 250] on div "APOTEKARGARDEN AS 914 795 923 30.02% 5 Seksjoner" at bounding box center [180, 269] width 321 height 38
copy button "APOTEKARGARDEN AS"
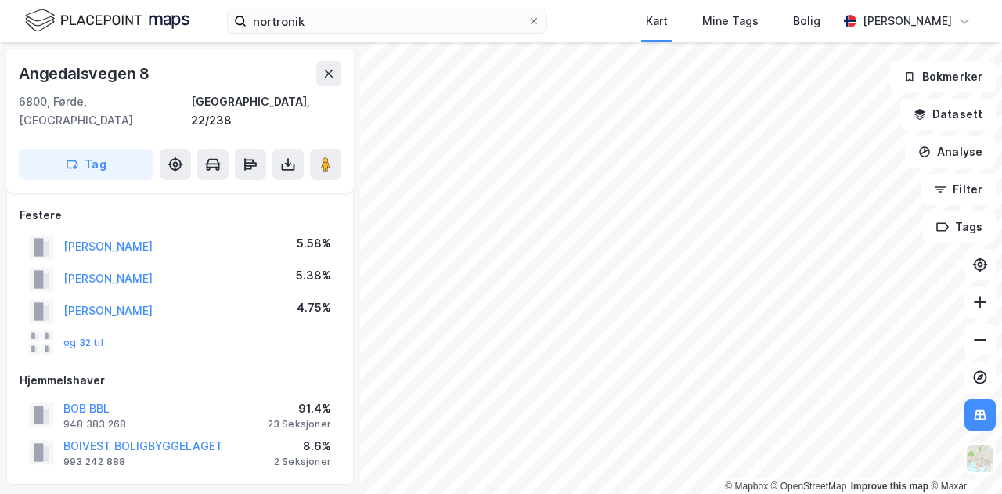
scroll to position [329, 0]
